Goal: Complete application form

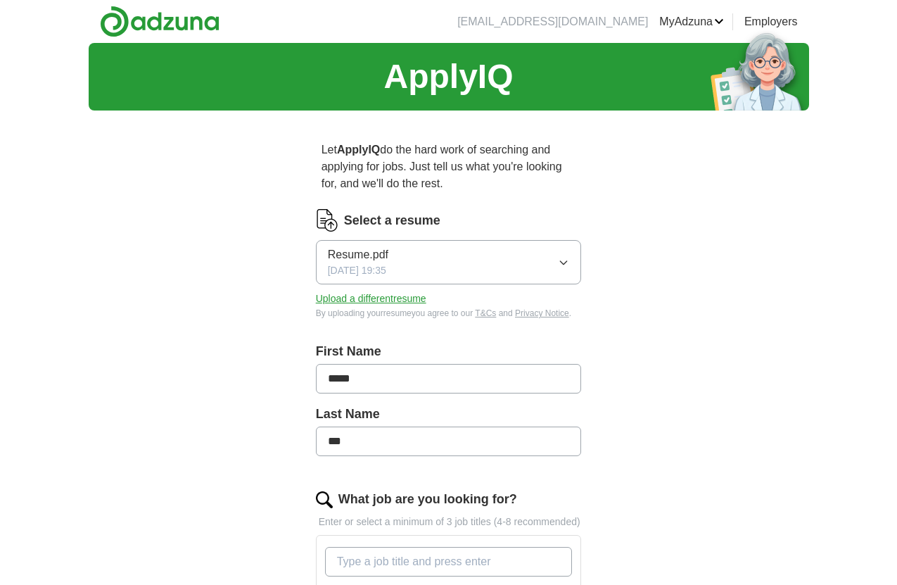
scroll to position [47, 0]
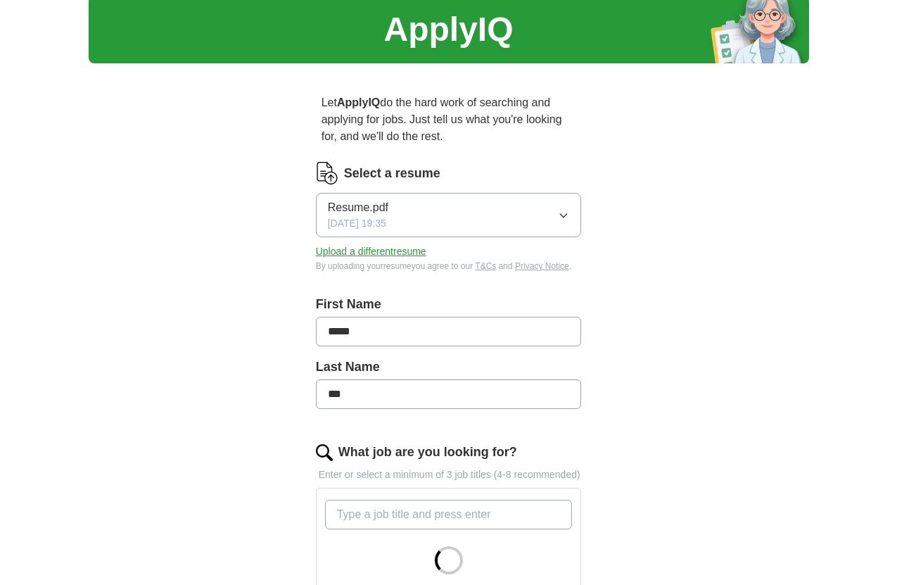
click at [502, 233] on button "Resume.pdf [DATE] 19:35" at bounding box center [449, 215] width 266 height 44
click at [403, 172] on label "Select a resume" at bounding box center [392, 173] width 96 height 19
click at [360, 172] on label "Select a resume" at bounding box center [392, 173] width 96 height 19
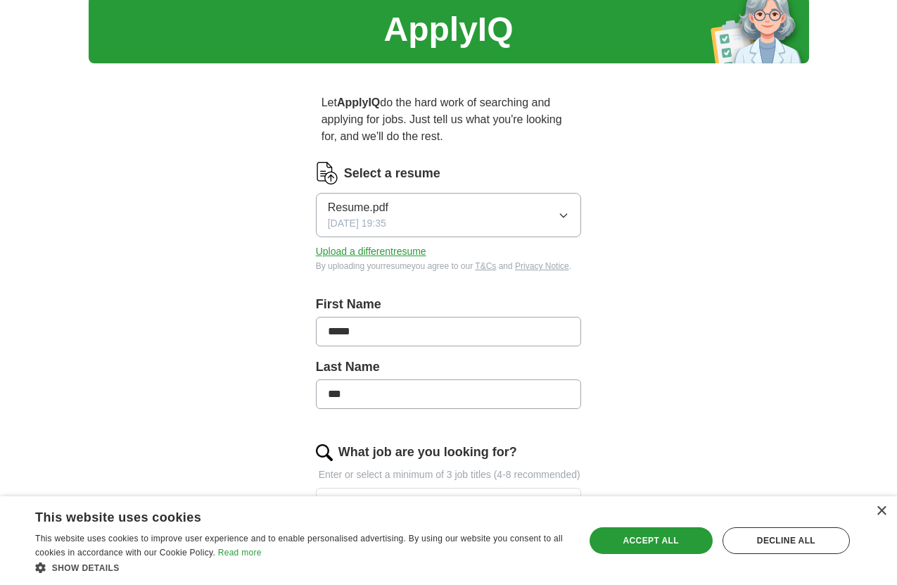
click at [331, 172] on img at bounding box center [327, 173] width 23 height 23
click at [365, 253] on button "Upload a different resume" at bounding box center [371, 251] width 110 height 15
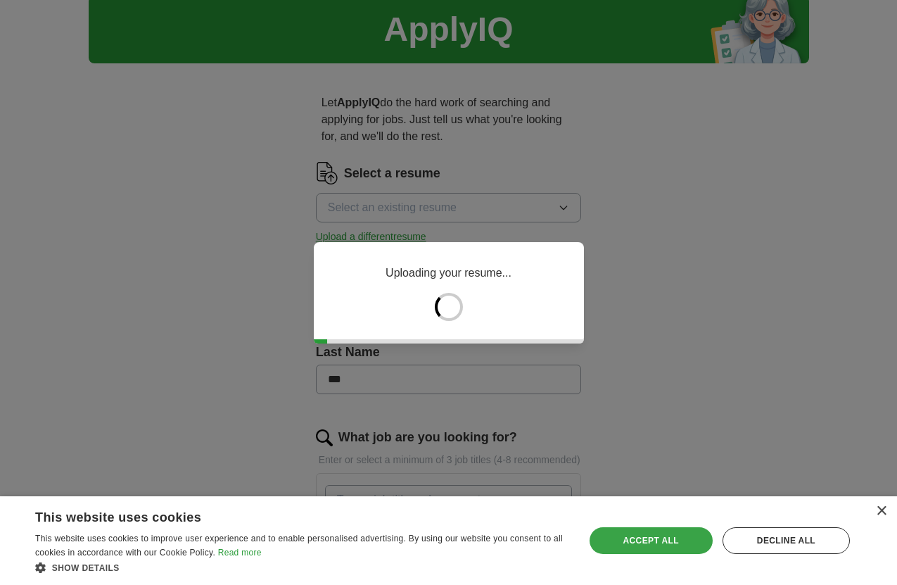
click at [684, 544] on div "Accept all" at bounding box center [651, 540] width 123 height 27
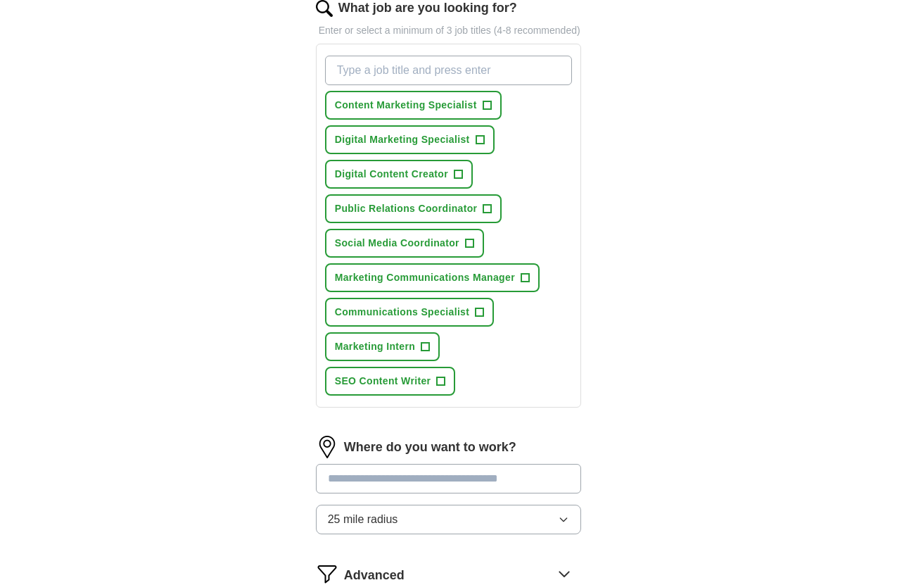
scroll to position [445, 0]
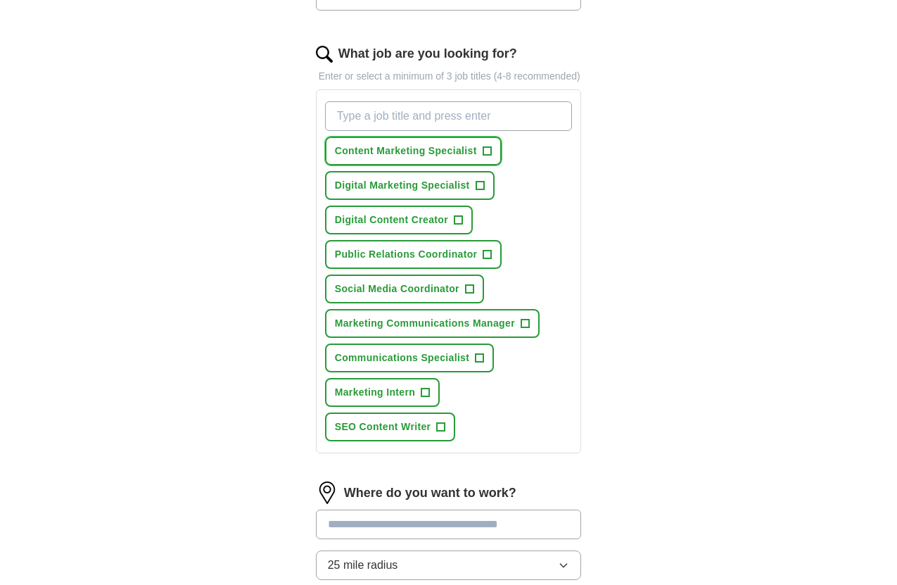
click at [488, 157] on span "+" at bounding box center [487, 151] width 8 height 11
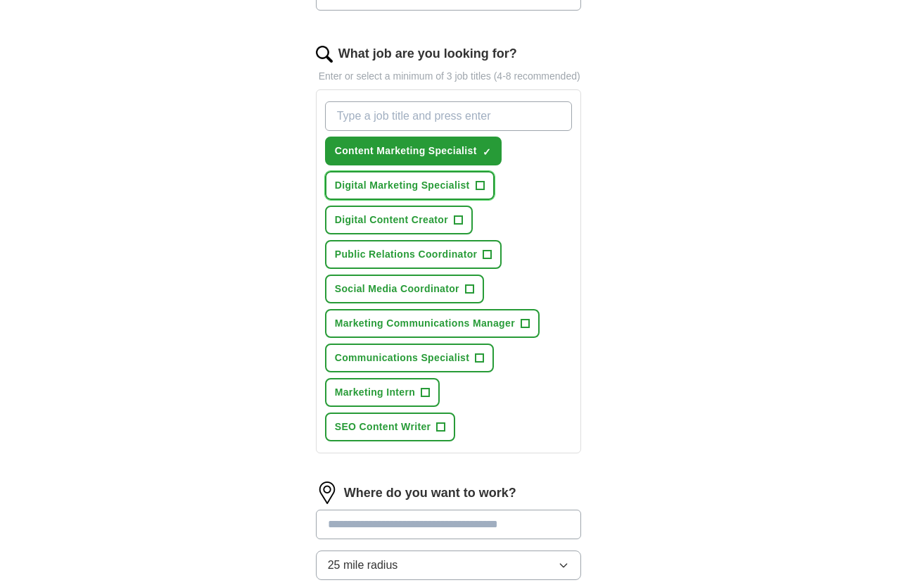
click at [486, 200] on button "Digital Marketing Specialist +" at bounding box center [410, 185] width 170 height 29
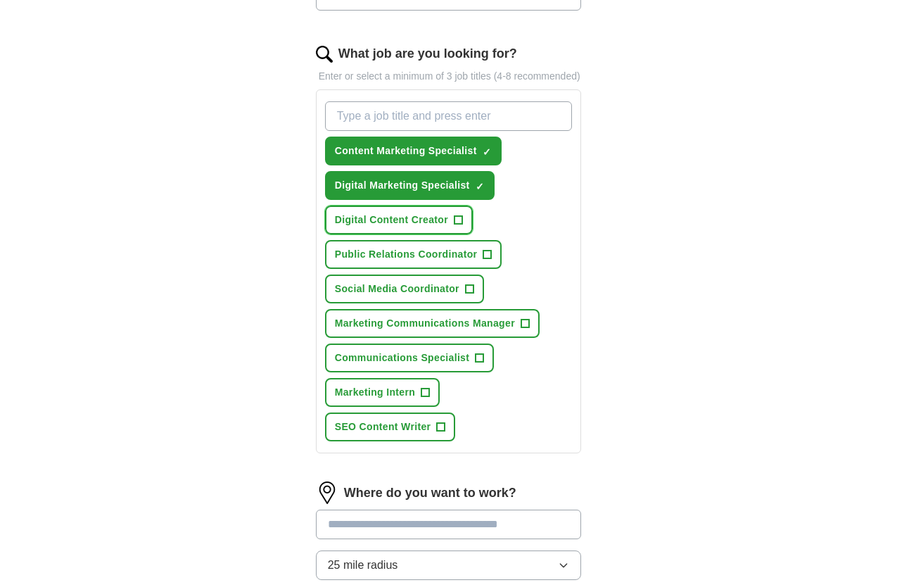
click at [471, 226] on button "Digital Content Creator +" at bounding box center [399, 219] width 148 height 29
click at [481, 265] on button "Public Relations Coordinator +" at bounding box center [413, 254] width 177 height 29
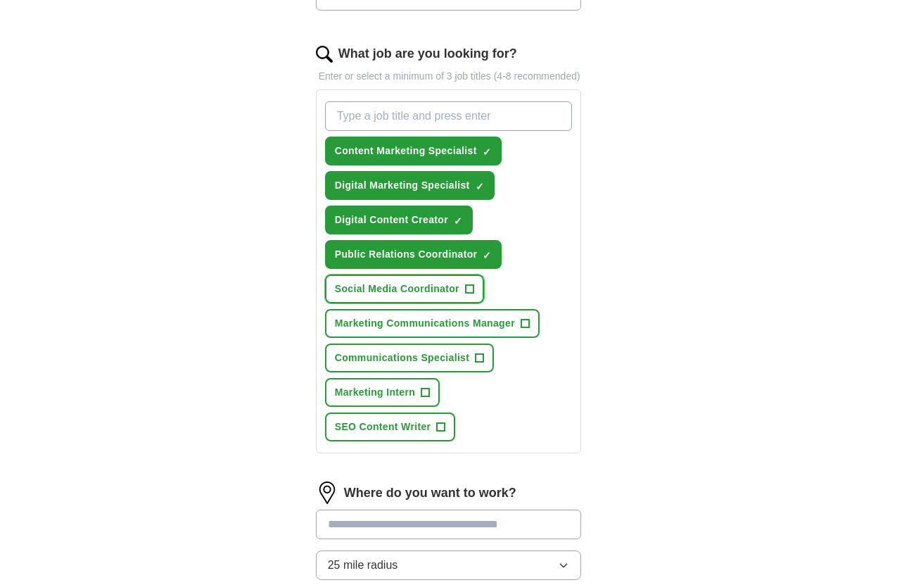
click at [481, 297] on button "Social Media Coordinator +" at bounding box center [404, 288] width 159 height 29
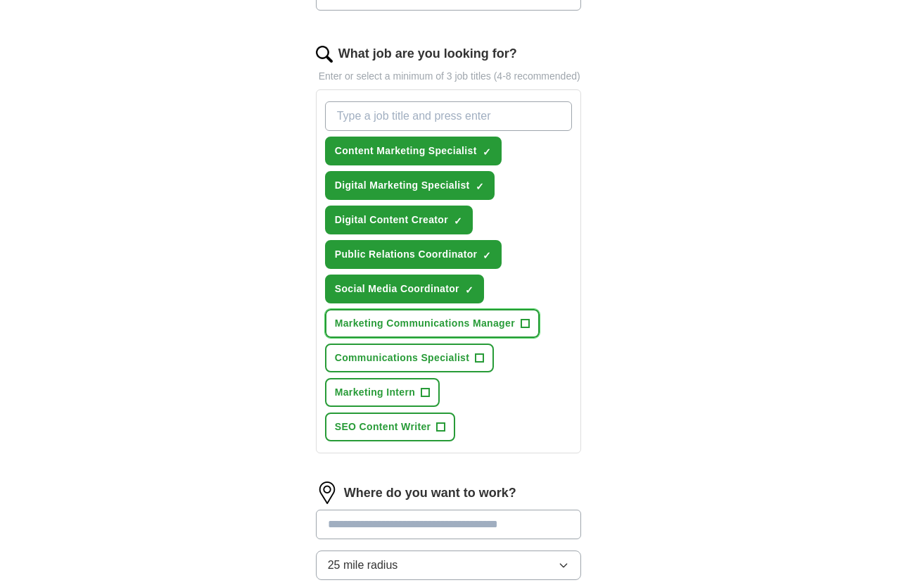
click at [477, 331] on span "Marketing Communications Manager" at bounding box center [425, 323] width 180 height 15
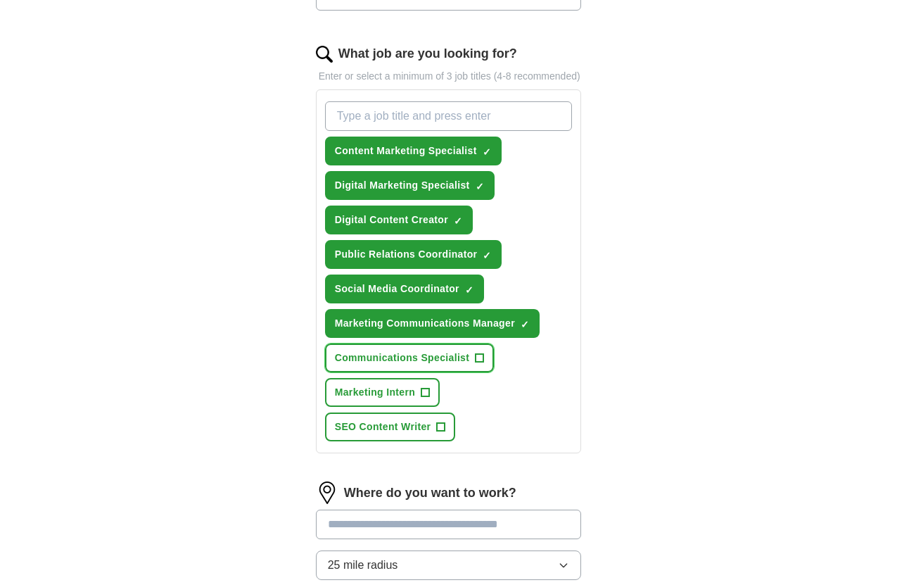
click at [474, 372] on button "Communications Specialist +" at bounding box center [410, 357] width 170 height 29
click at [419, 401] on button "Marketing Intern +" at bounding box center [382, 392] width 115 height 29
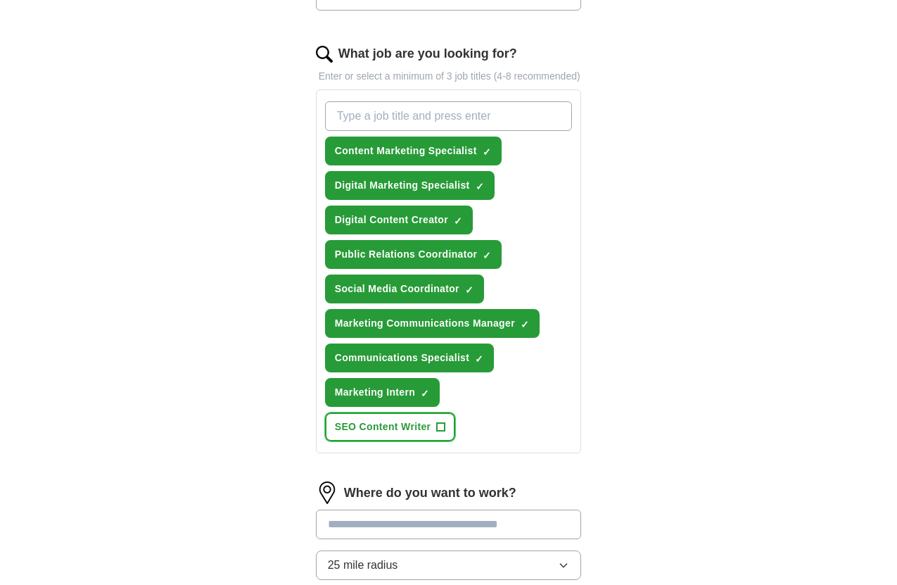
click at [419, 434] on span "SEO Content Writer" at bounding box center [383, 426] width 96 height 15
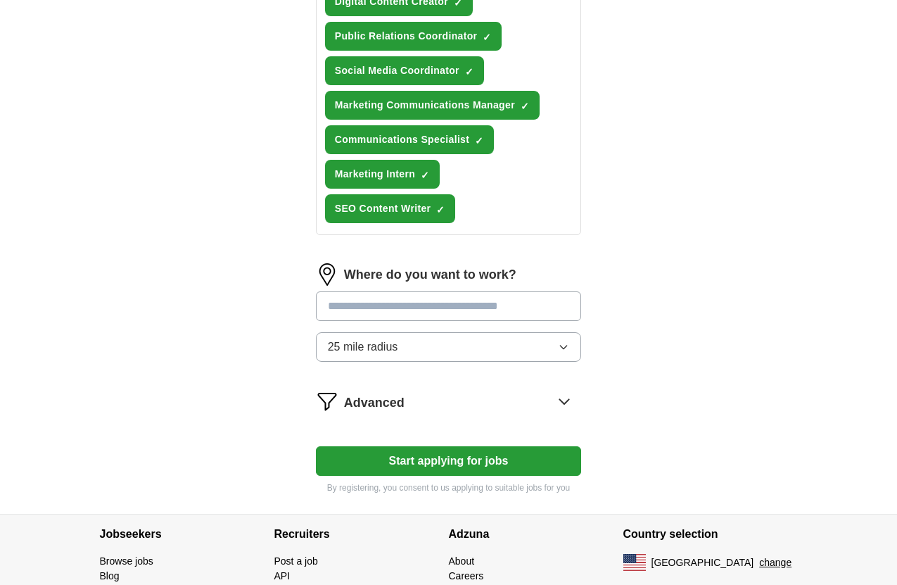
click at [456, 476] on button "Start applying for jobs" at bounding box center [449, 461] width 266 height 30
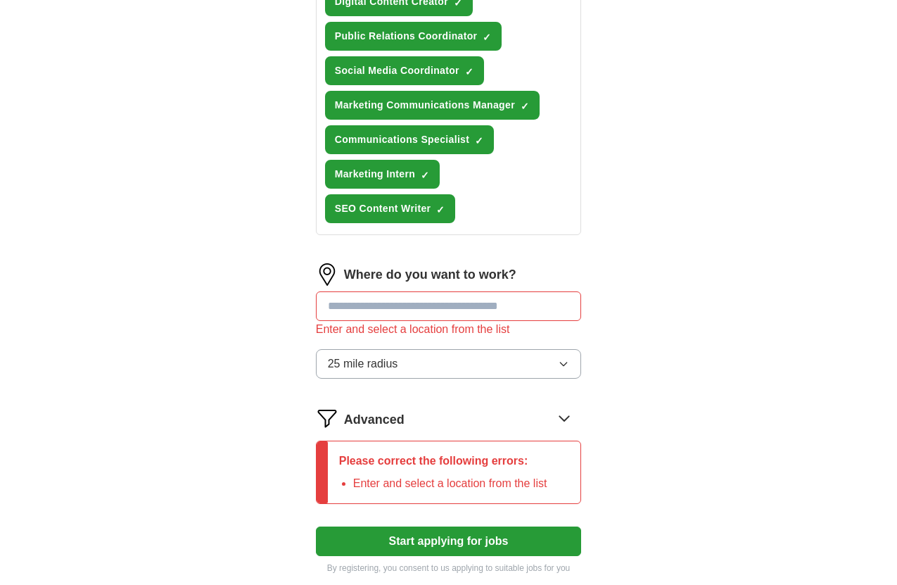
click at [427, 321] on input at bounding box center [449, 306] width 266 height 30
type input "*****"
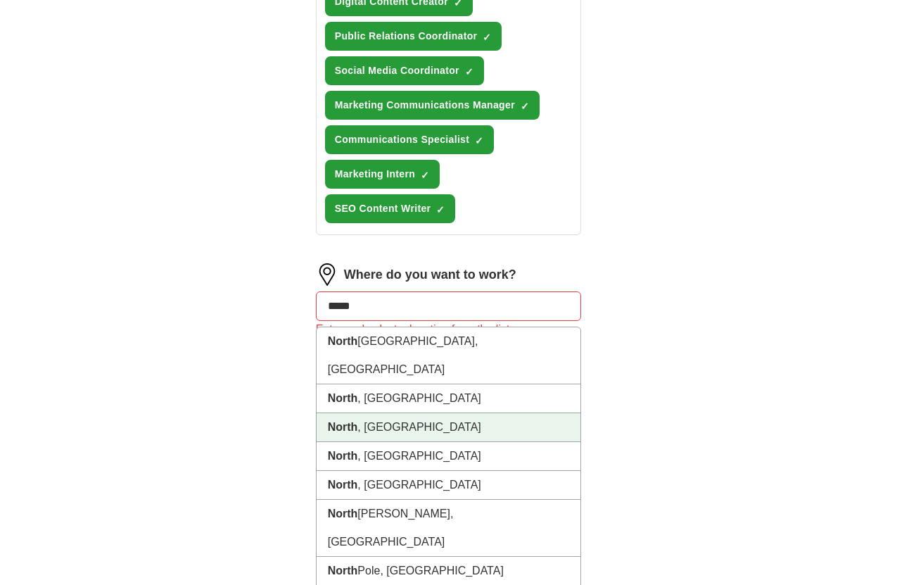
click at [376, 419] on li "North , [GEOGRAPHIC_DATA]" at bounding box center [449, 427] width 265 height 29
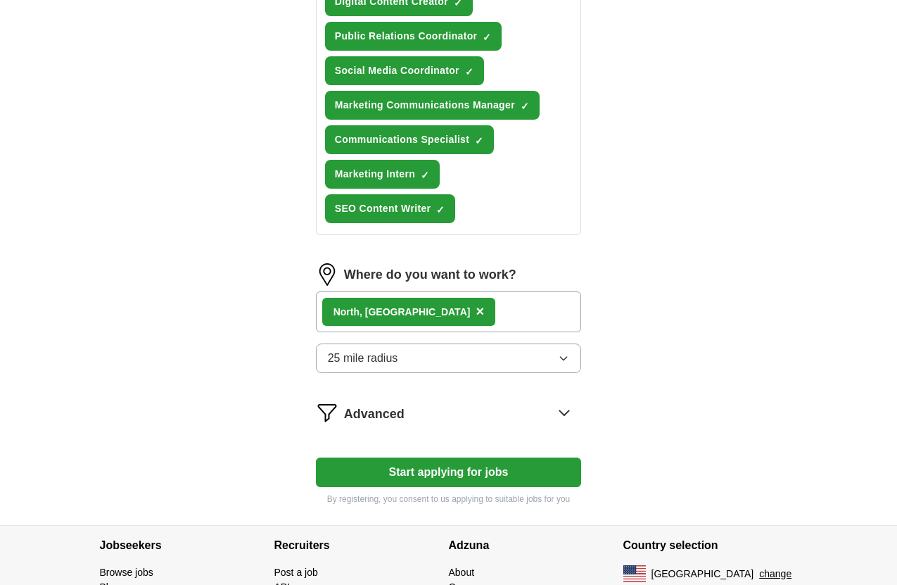
click at [419, 472] on button "Start applying for jobs" at bounding box center [449, 472] width 266 height 30
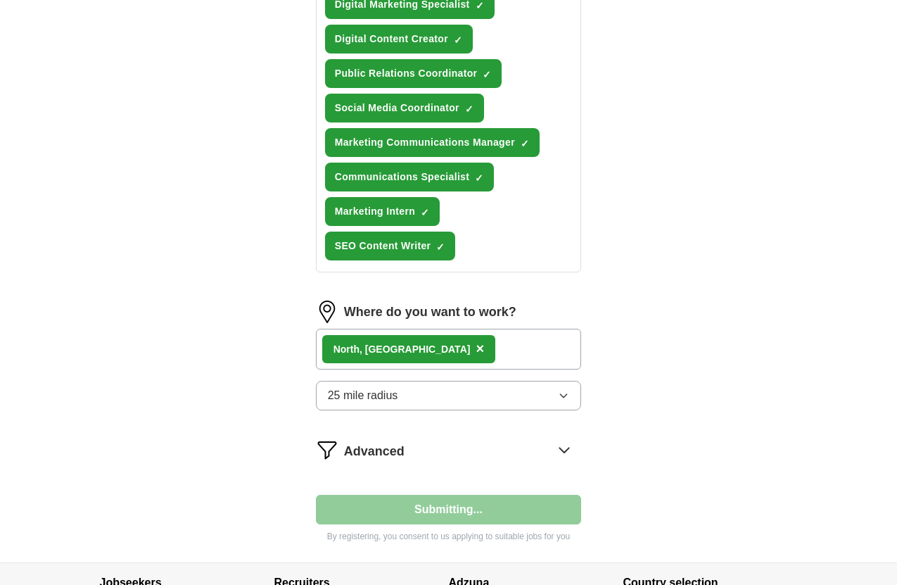
select select "**"
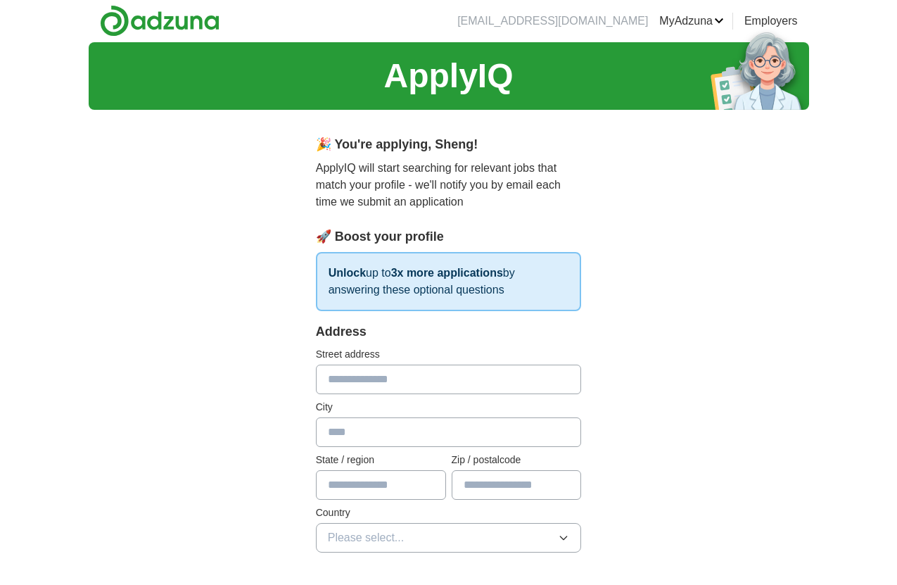
scroll to position [0, 0]
